Goal: Information Seeking & Learning: Learn about a topic

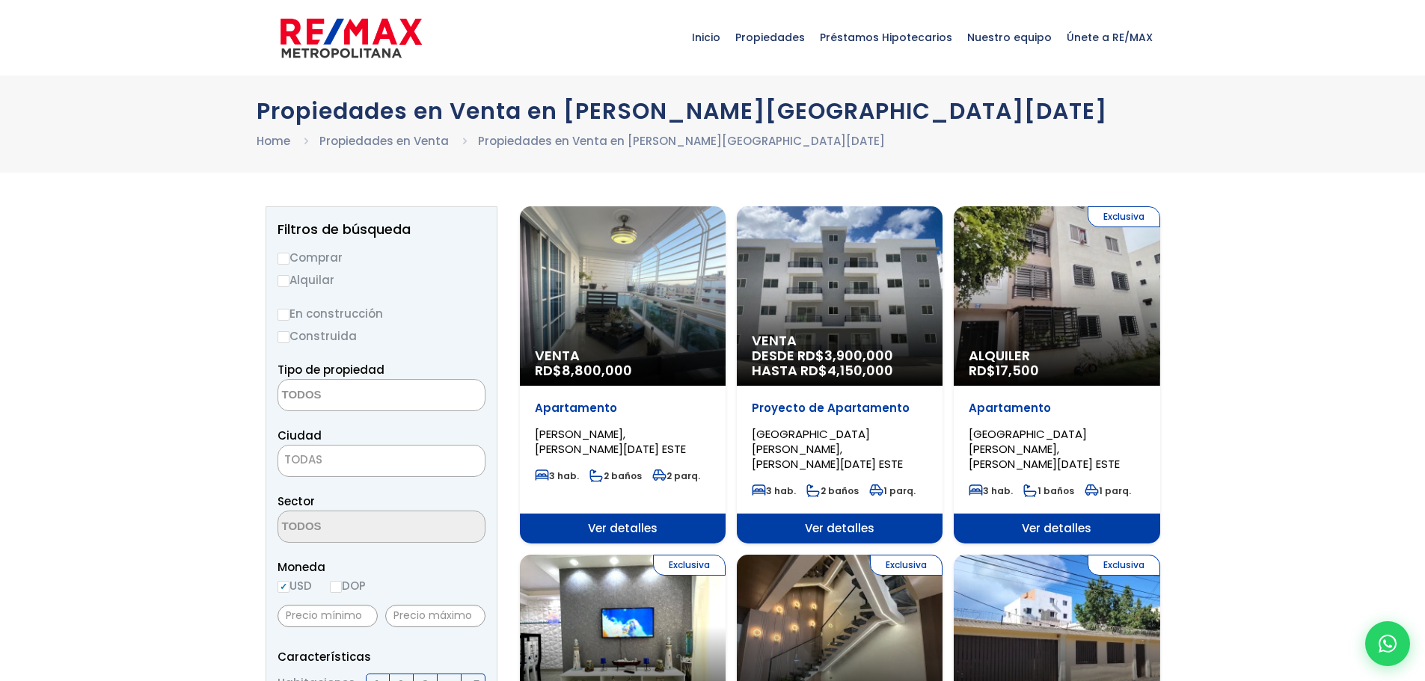
select select
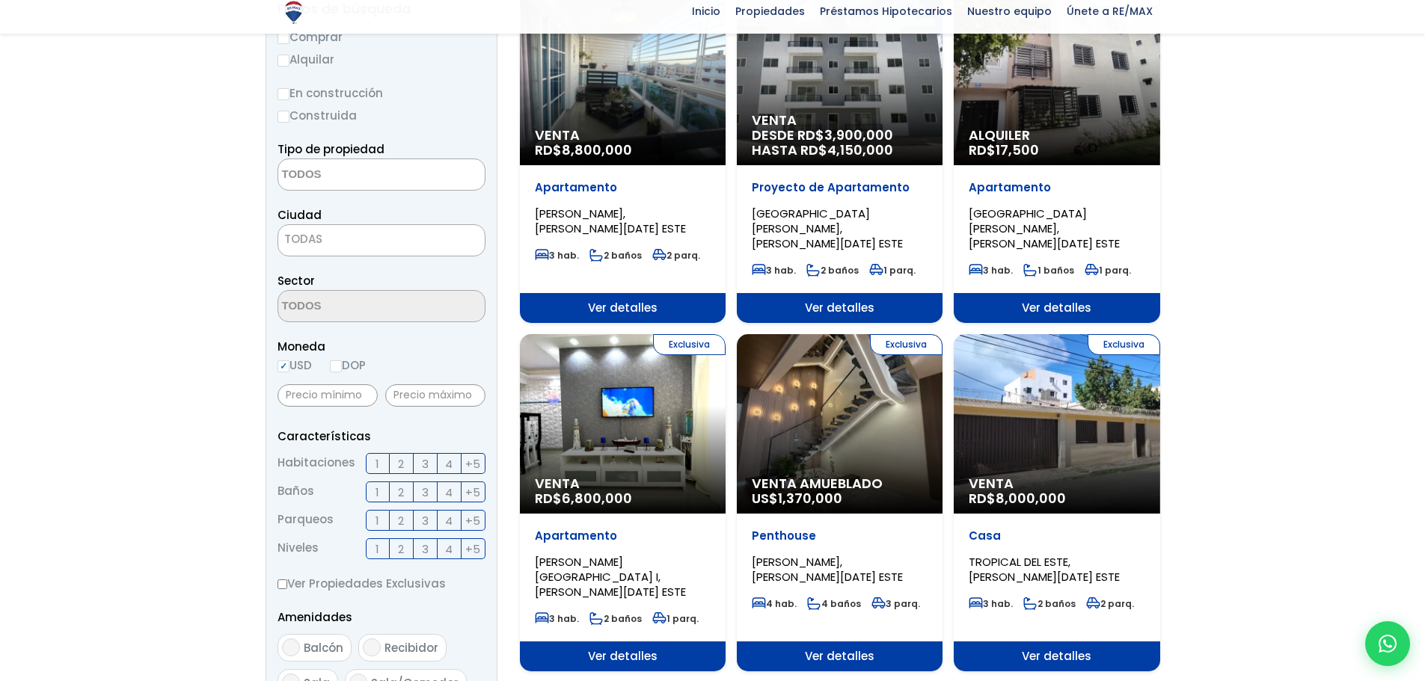
scroll to position [227, 0]
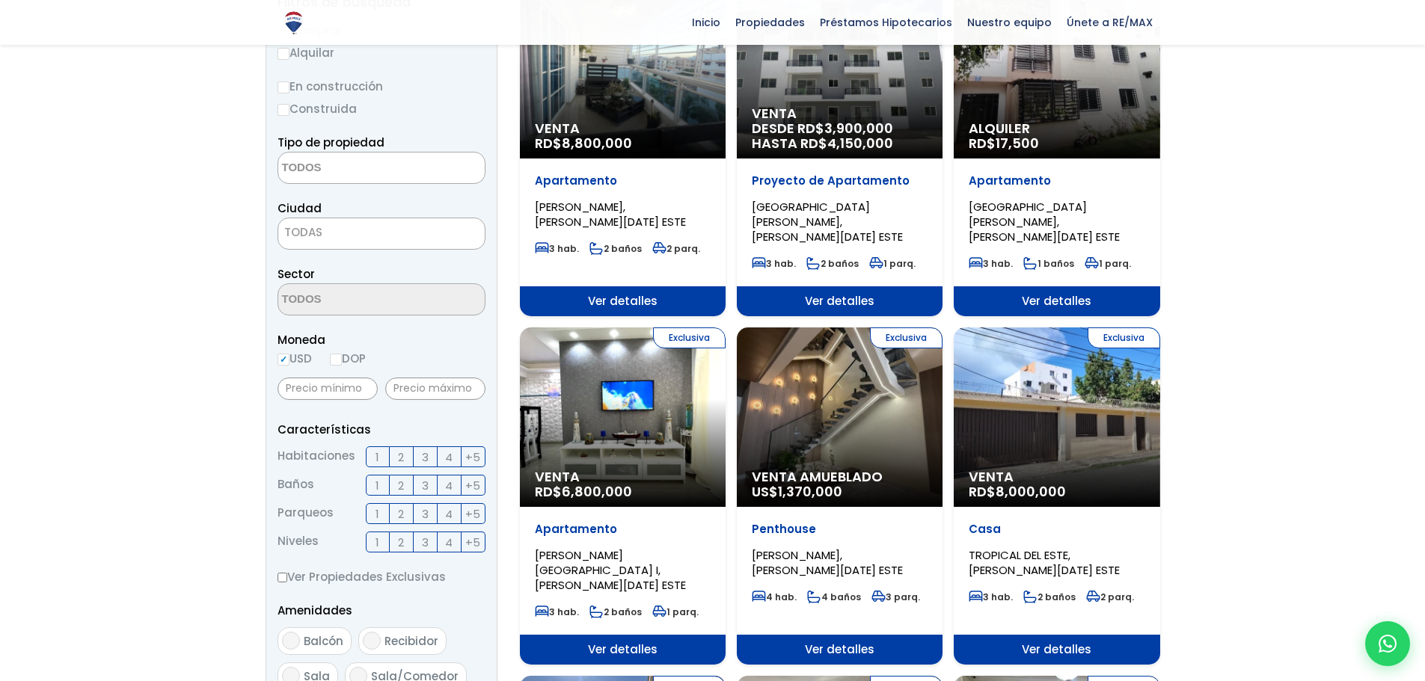
click at [422, 454] on span "3" at bounding box center [425, 457] width 7 height 19
click at [0, 0] on input "3" at bounding box center [0, 0] width 0 height 0
click at [407, 460] on label "2" at bounding box center [402, 456] width 24 height 21
click at [0, 0] on input "2" at bounding box center [0, 0] width 0 height 0
click at [420, 448] on label "3" at bounding box center [426, 456] width 24 height 21
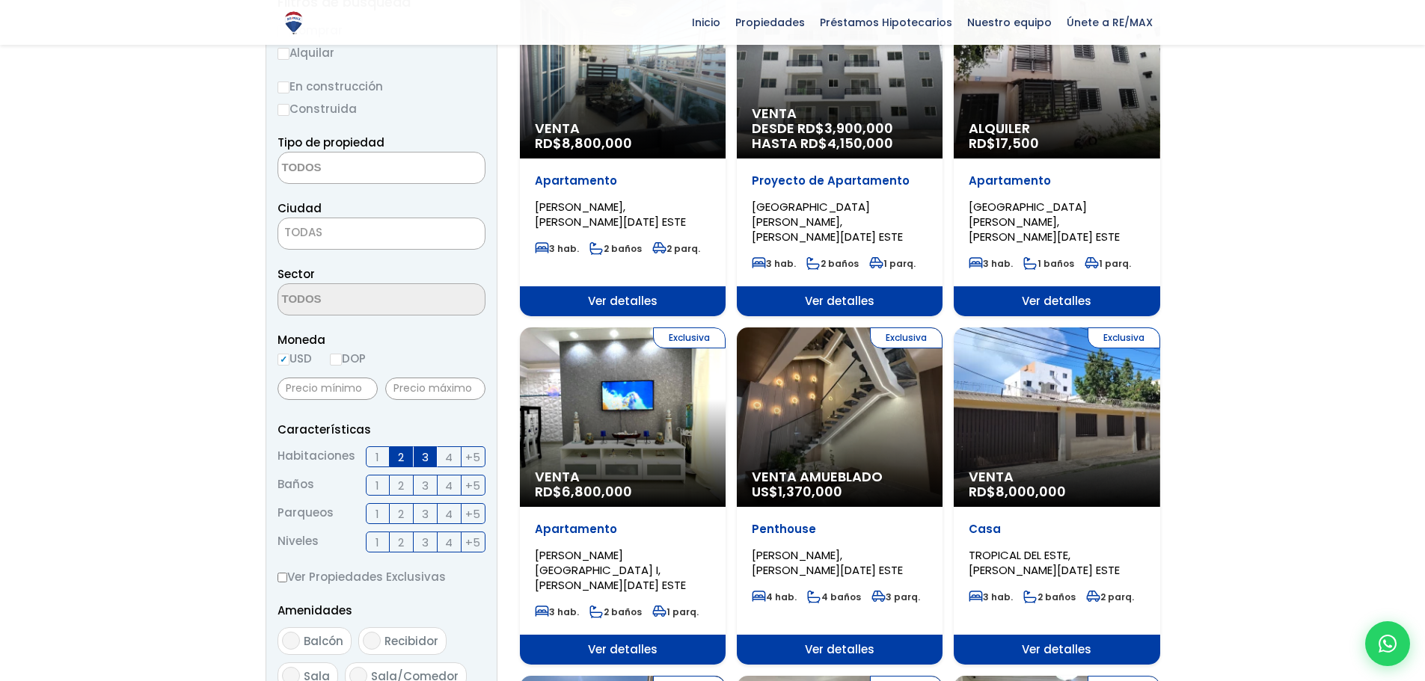
click at [0, 0] on input "3" at bounding box center [0, 0] width 0 height 0
click at [402, 482] on span "2" at bounding box center [401, 485] width 6 height 19
click at [0, 0] on input "2" at bounding box center [0, 0] width 0 height 0
click at [420, 455] on label "3" at bounding box center [426, 456] width 24 height 21
click at [0, 0] on input "3" at bounding box center [0, 0] width 0 height 0
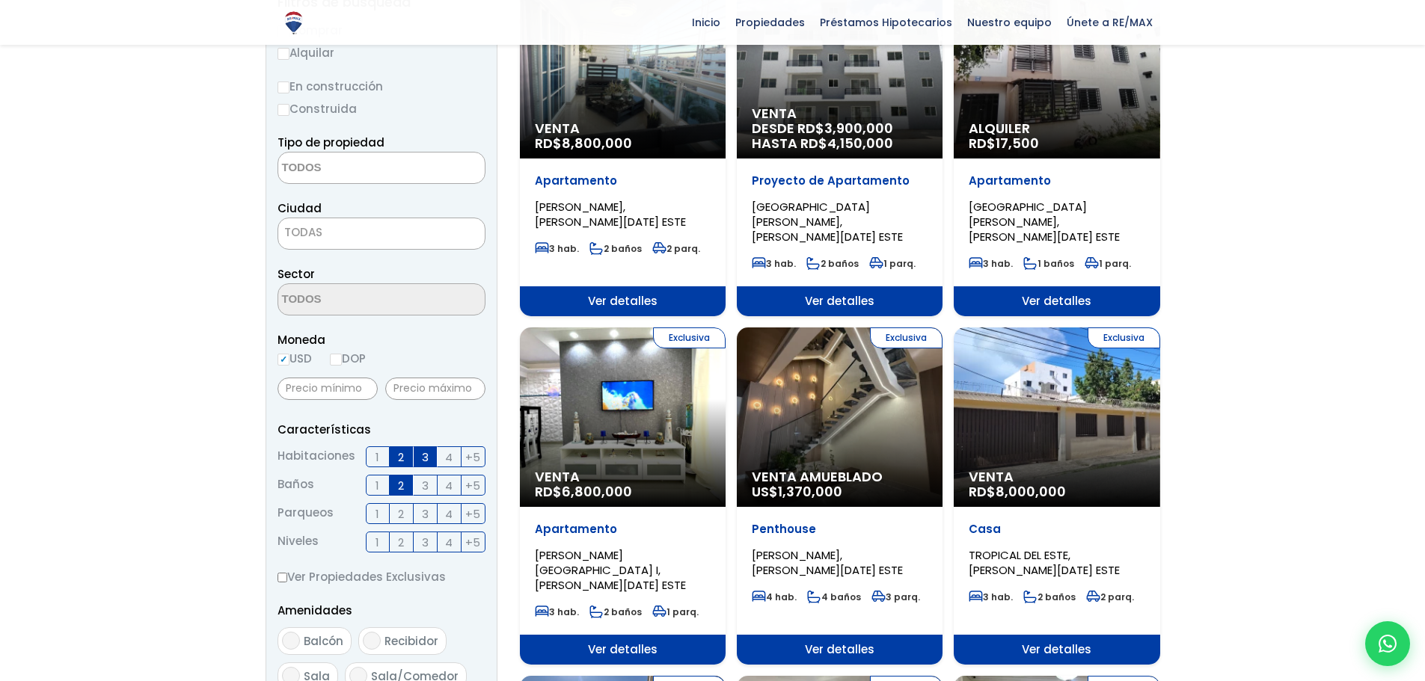
click at [420, 455] on label "3" at bounding box center [426, 456] width 24 height 21
click at [0, 0] on input "3" at bounding box center [0, 0] width 0 height 0
click at [403, 458] on span "2" at bounding box center [401, 457] width 6 height 19
click at [0, 0] on input "2" at bounding box center [0, 0] width 0 height 0
click at [428, 458] on span "3" at bounding box center [425, 457] width 7 height 19
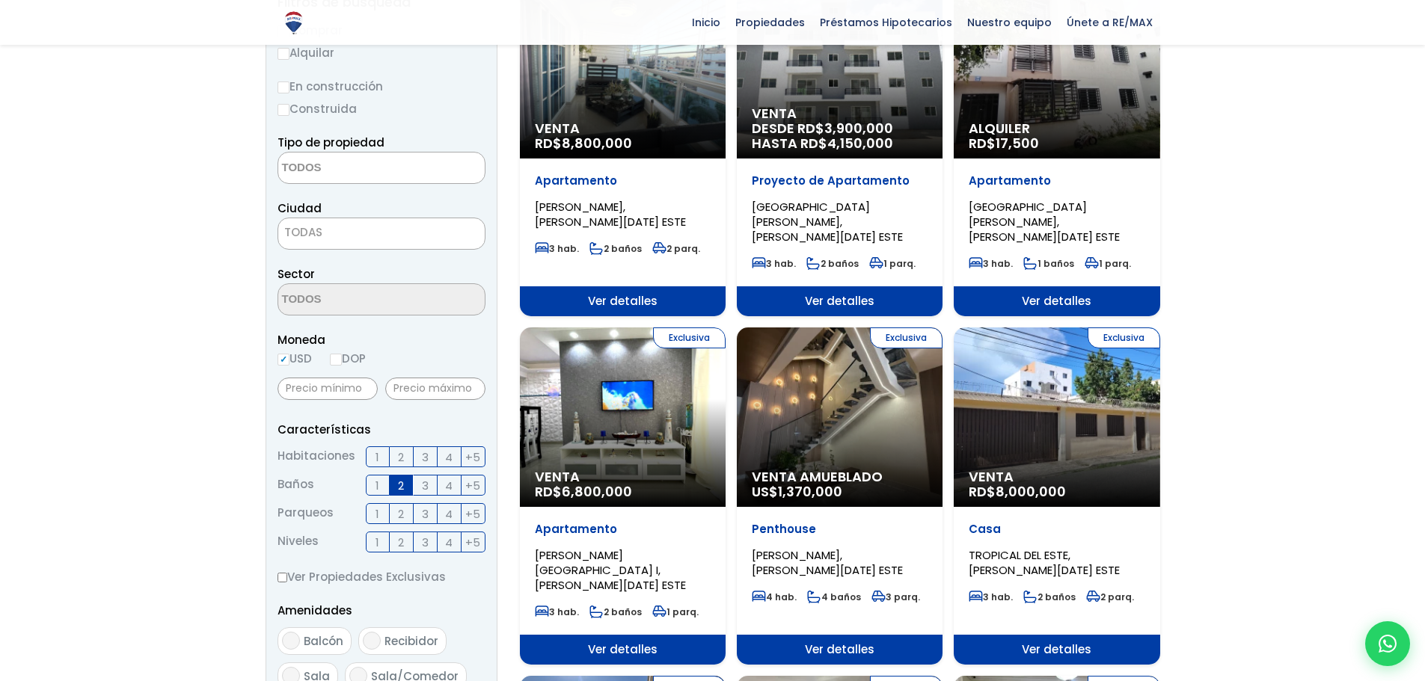
click at [0, 0] on input "3" at bounding box center [0, 0] width 0 height 0
click at [398, 515] on span "2" at bounding box center [401, 514] width 6 height 19
click at [0, 0] on input "2" at bounding box center [0, 0] width 0 height 0
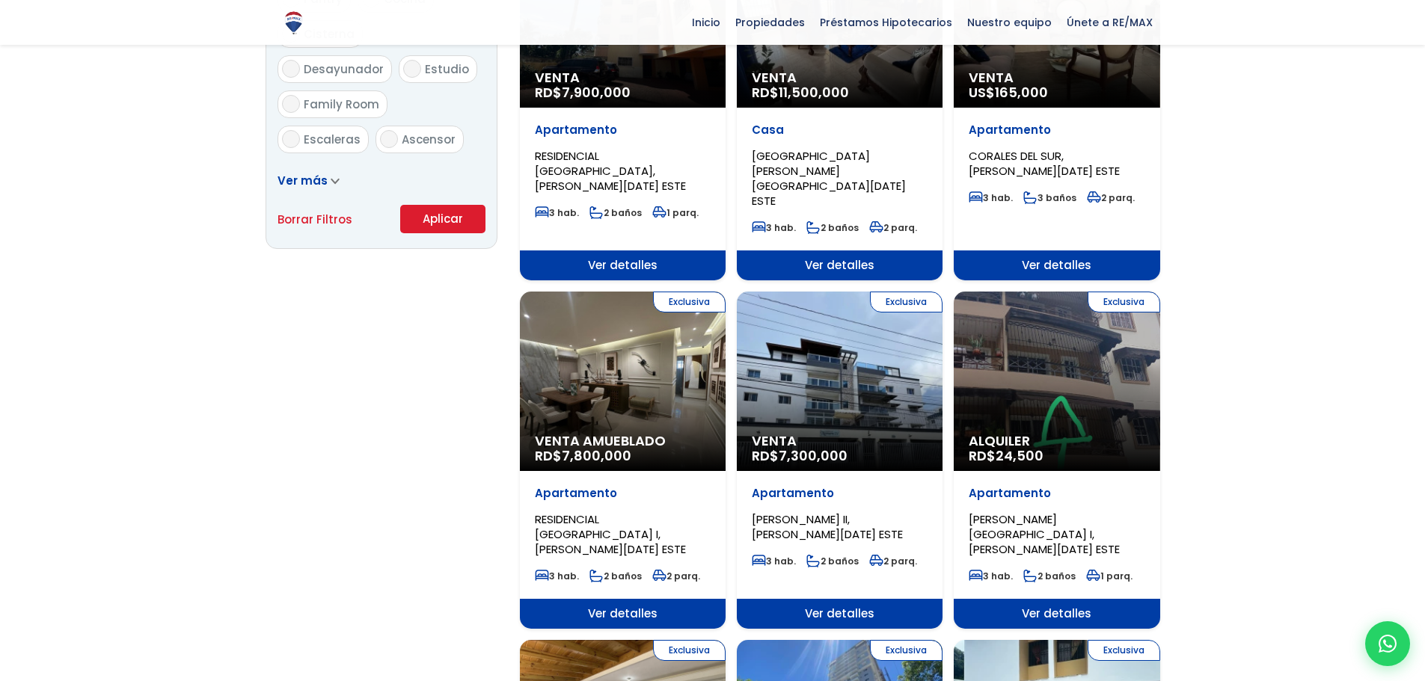
click at [432, 218] on button "Aplicar" at bounding box center [442, 219] width 85 height 28
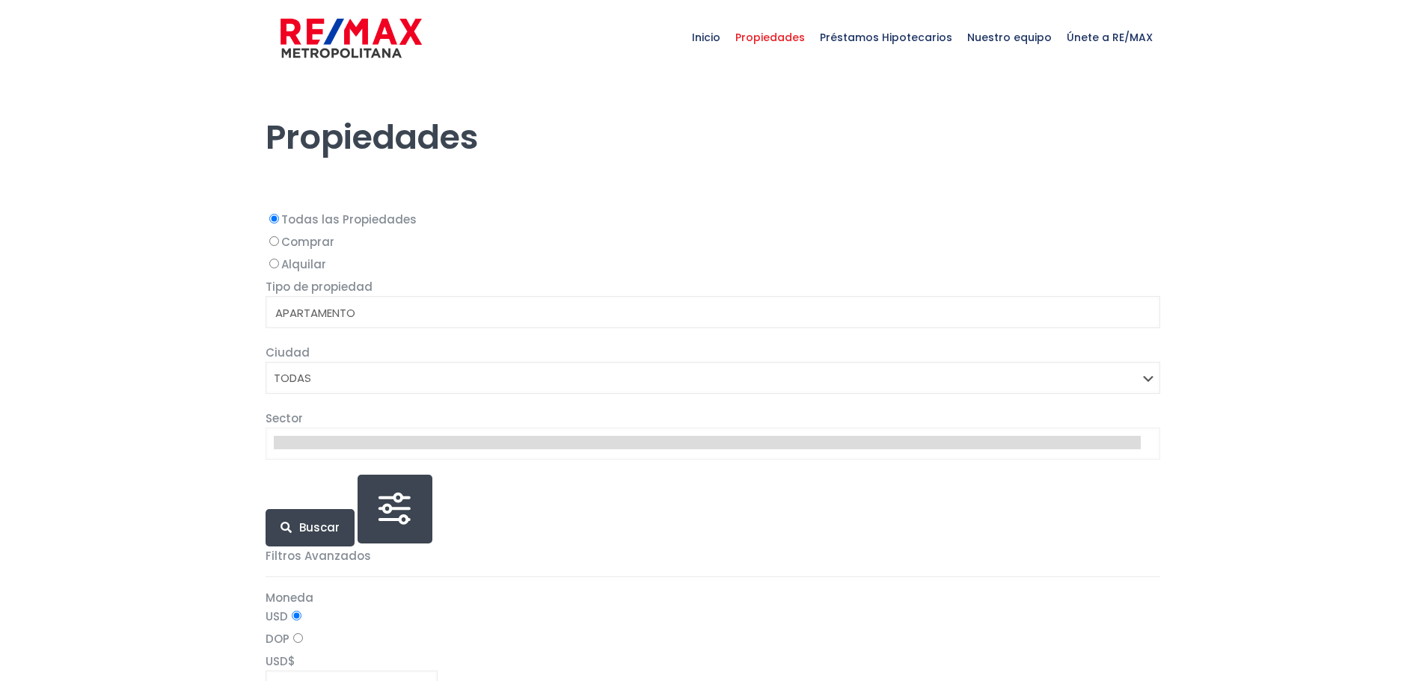
select select
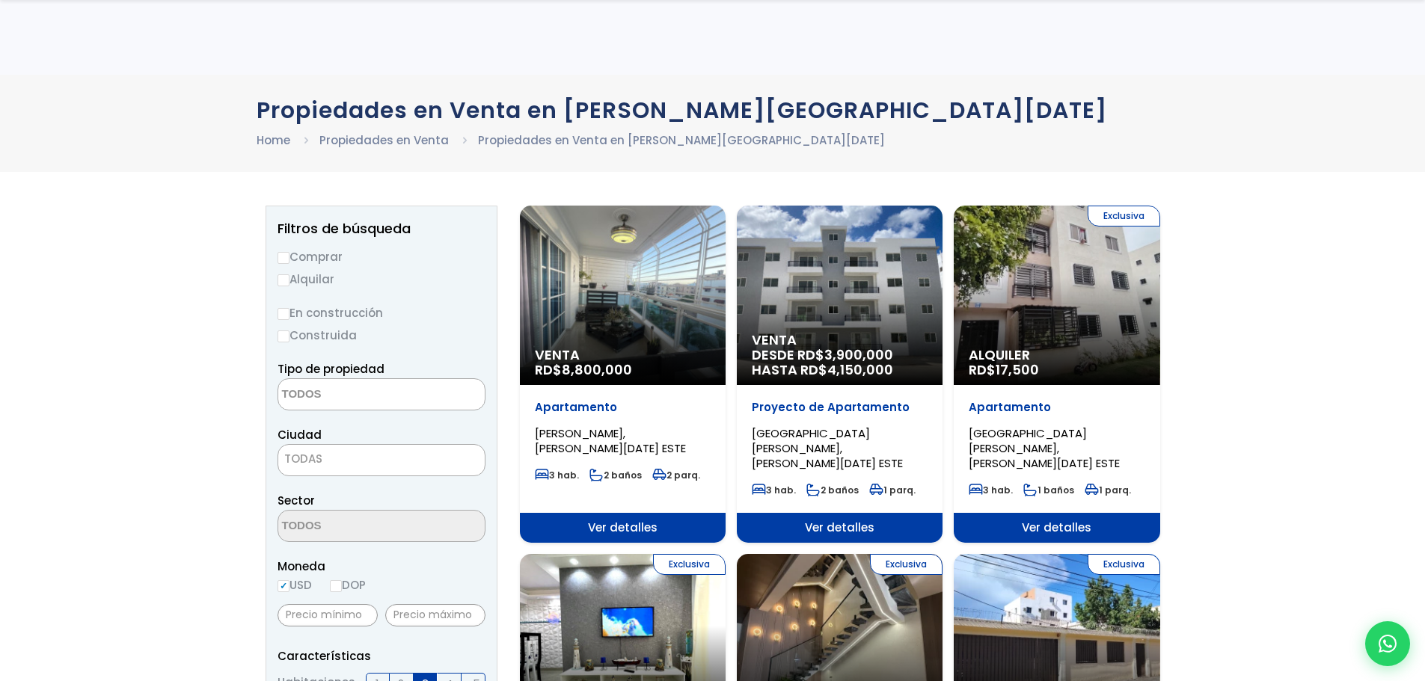
select select
